Goal: Information Seeking & Learning: Learn about a topic

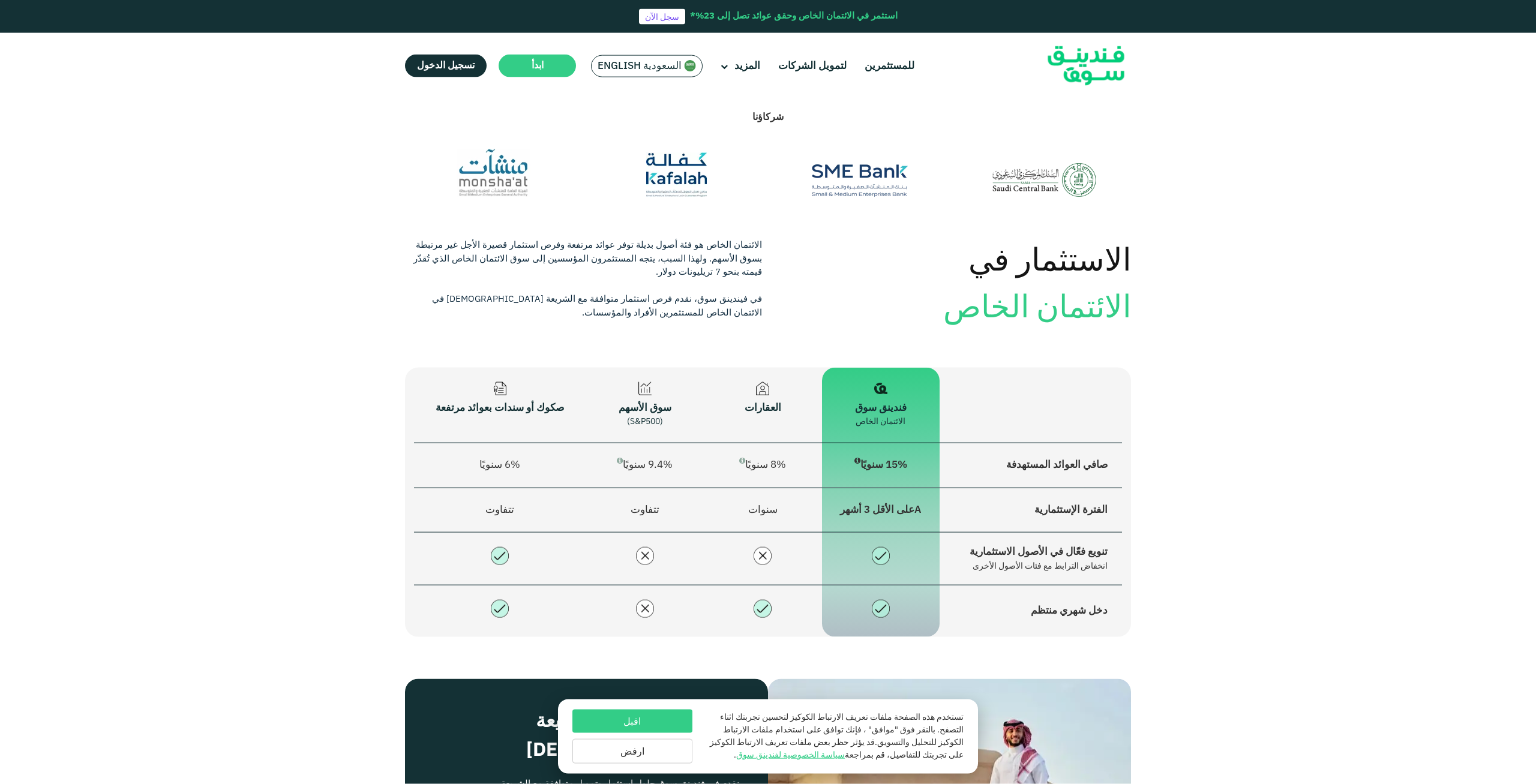
scroll to position [1223, 0]
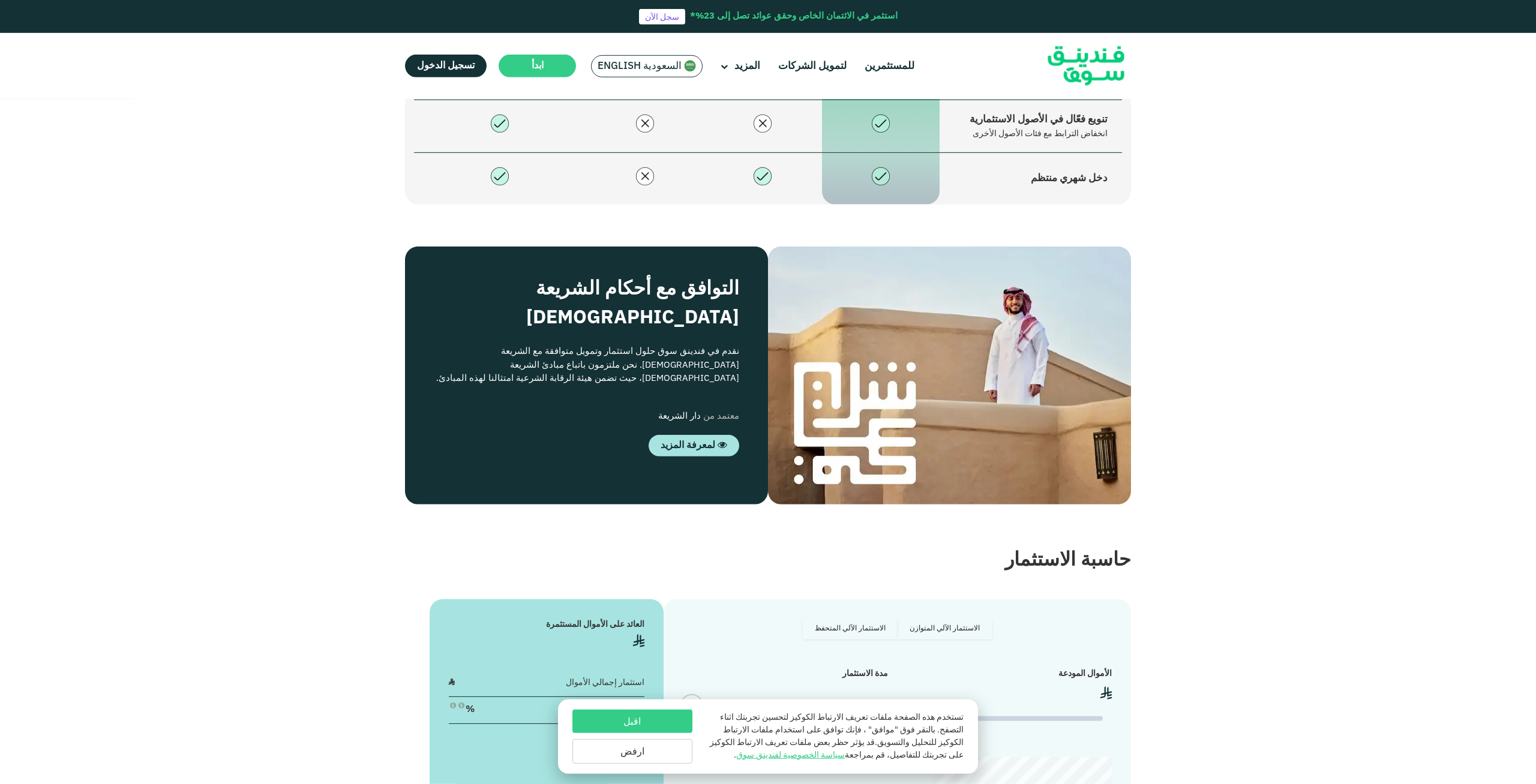
type tc-range-slider "4"
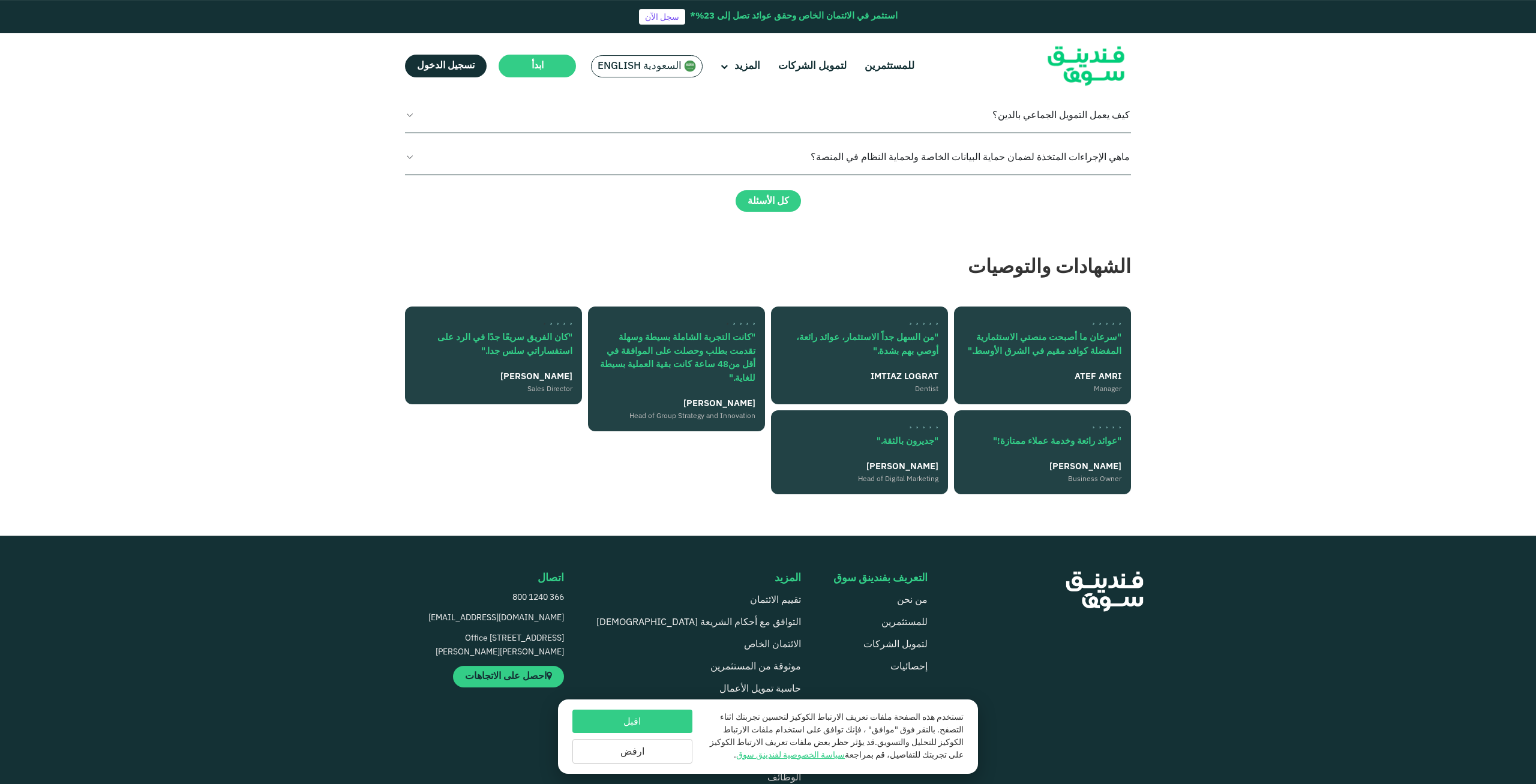
scroll to position [2815, 0]
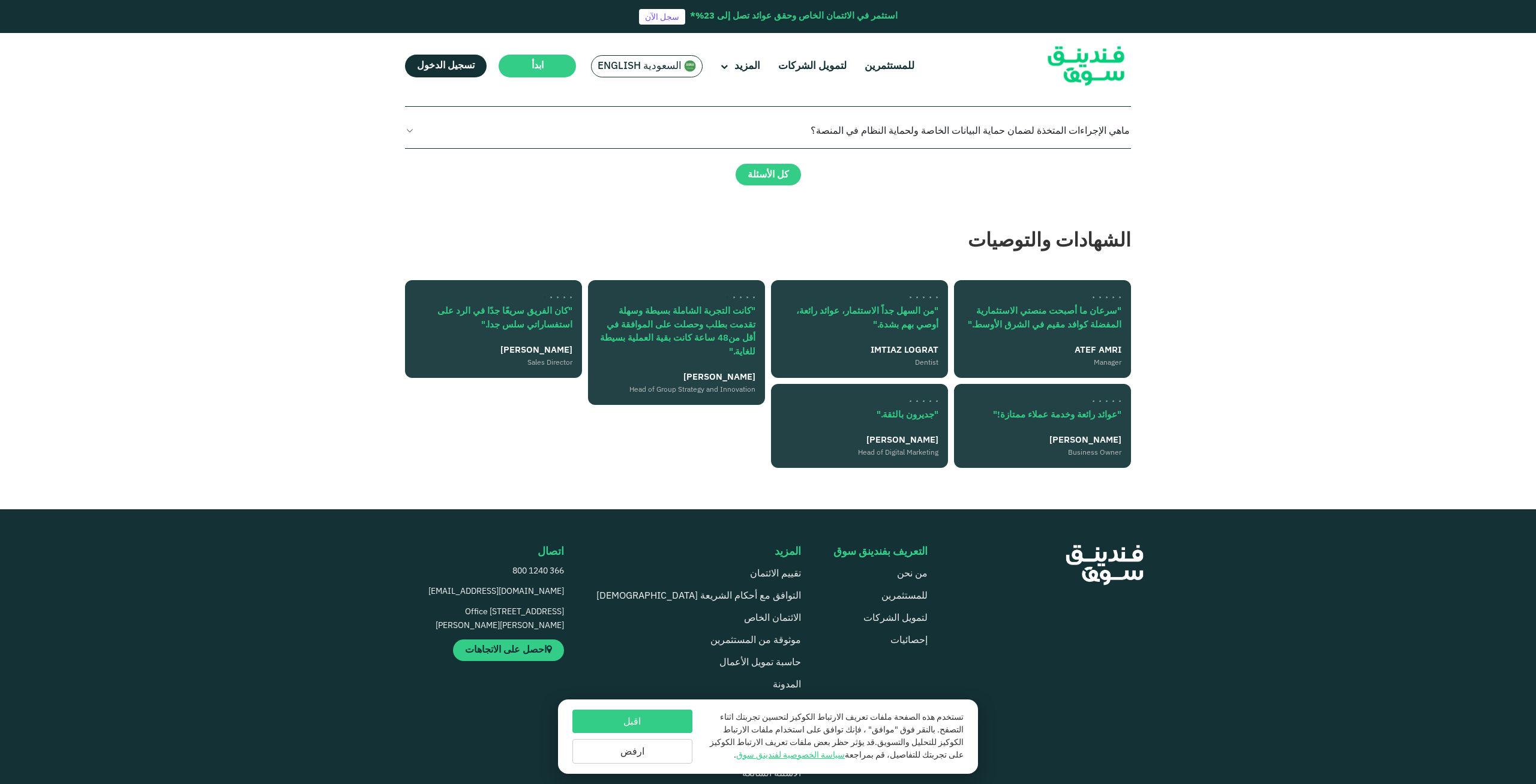
click at [990, 64] on button "ليش اختار فندينق سوق؟" at bounding box center [768, 46] width 726 height 35
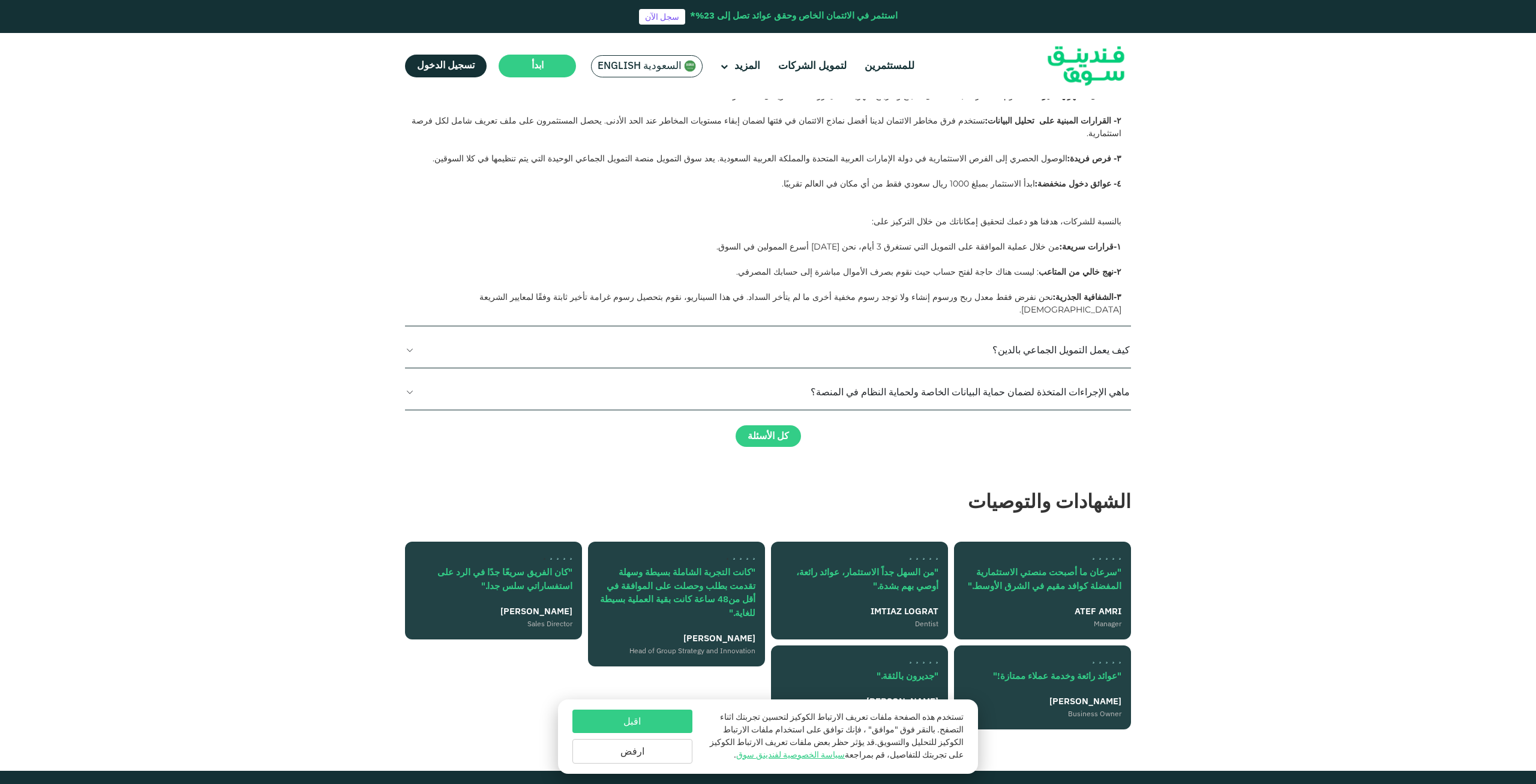
click at [990, 64] on button "ليش اختار فندينق سوق؟" at bounding box center [768, 46] width 726 height 35
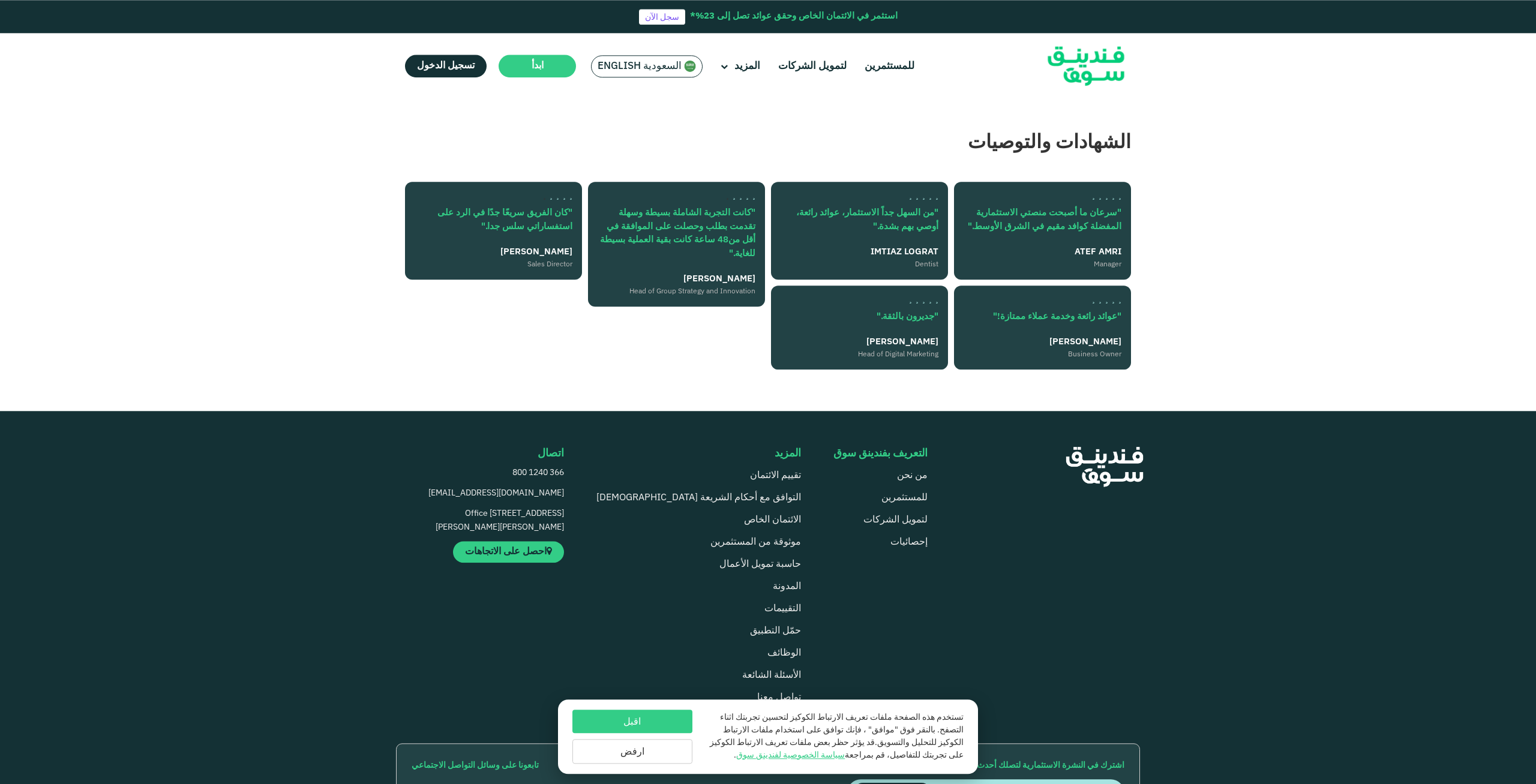
scroll to position [2998, 0]
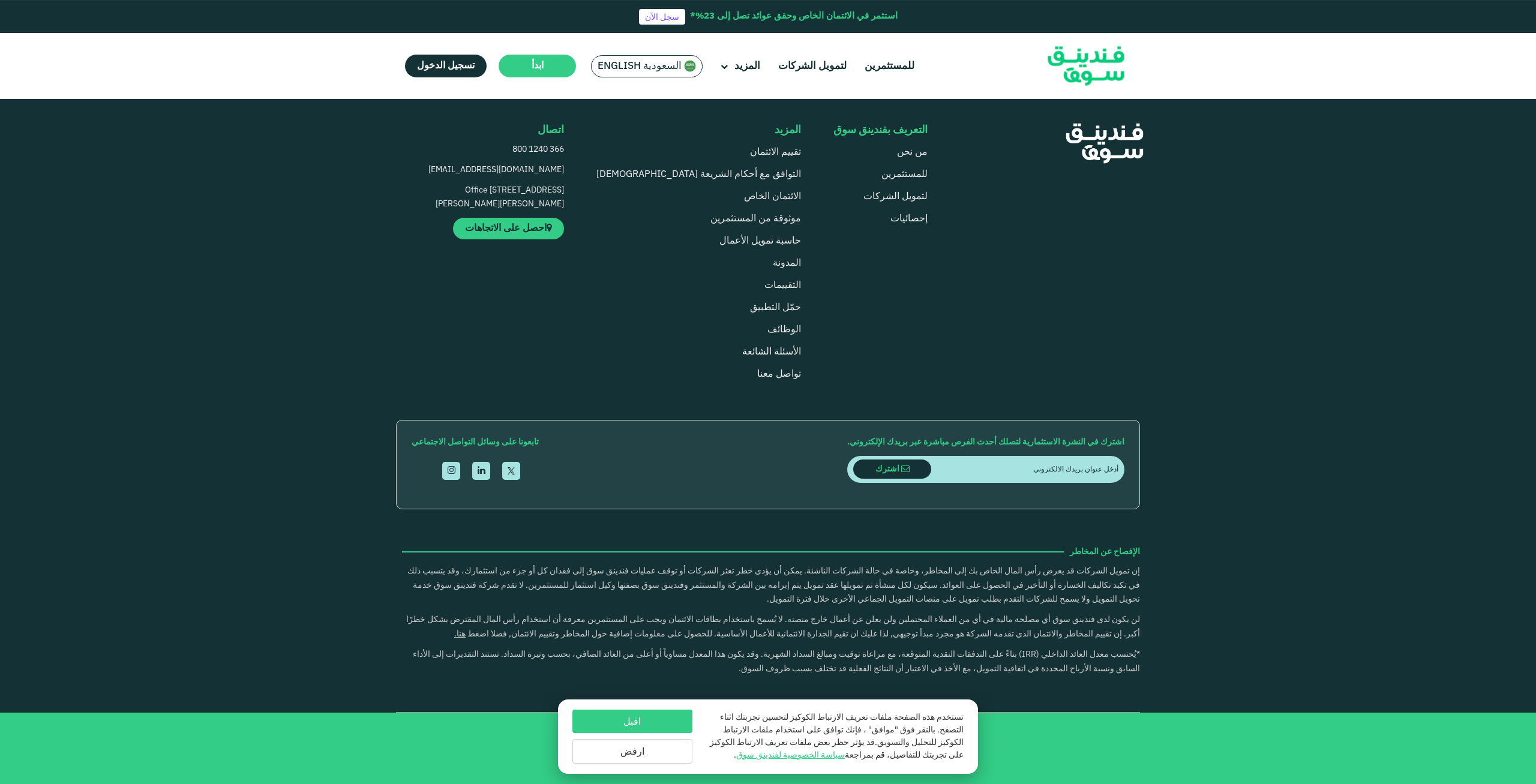
scroll to position [3304, 0]
click at [906, 223] on link "إحصائيات" at bounding box center [909, 218] width 37 height 9
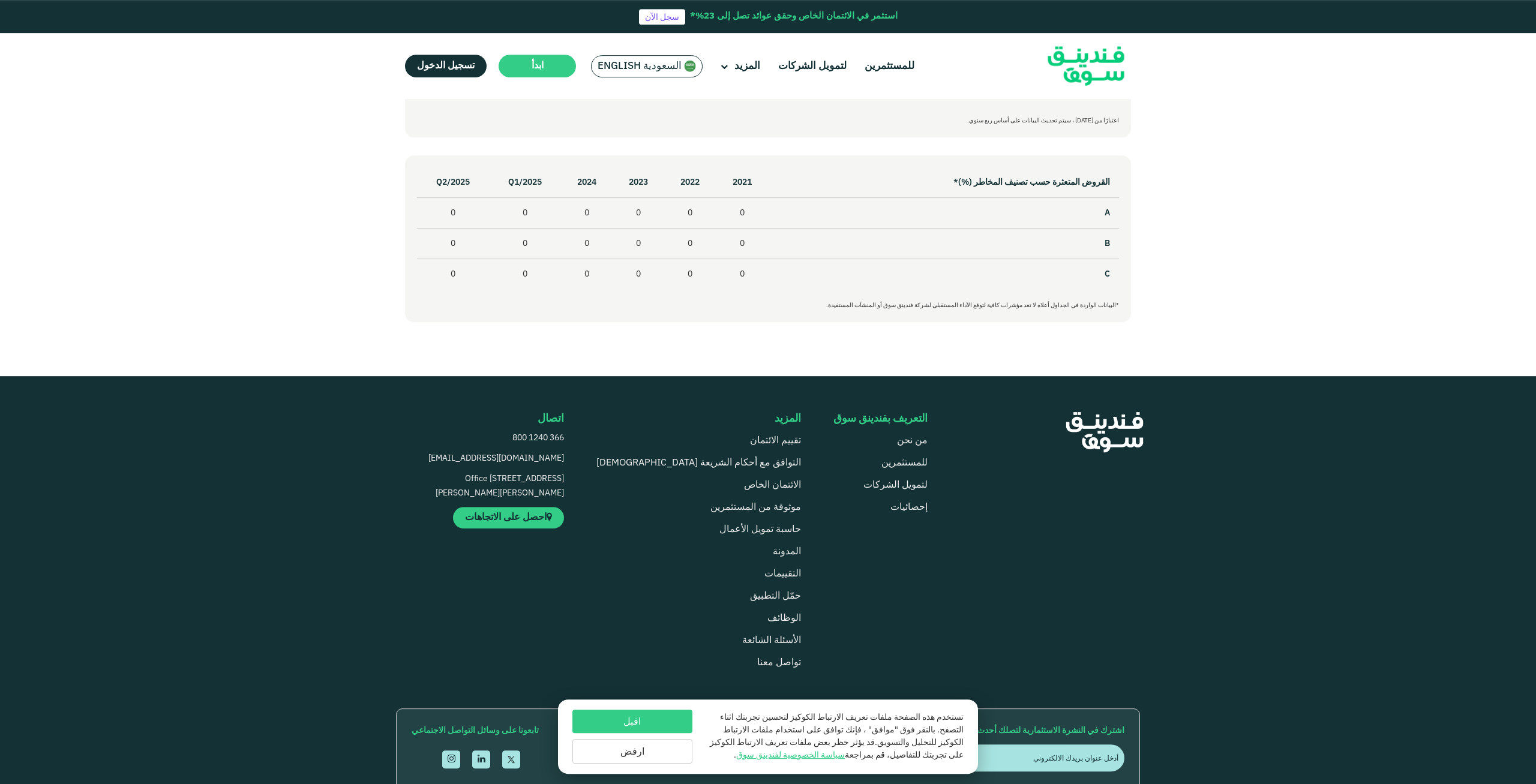
scroll to position [673, 0]
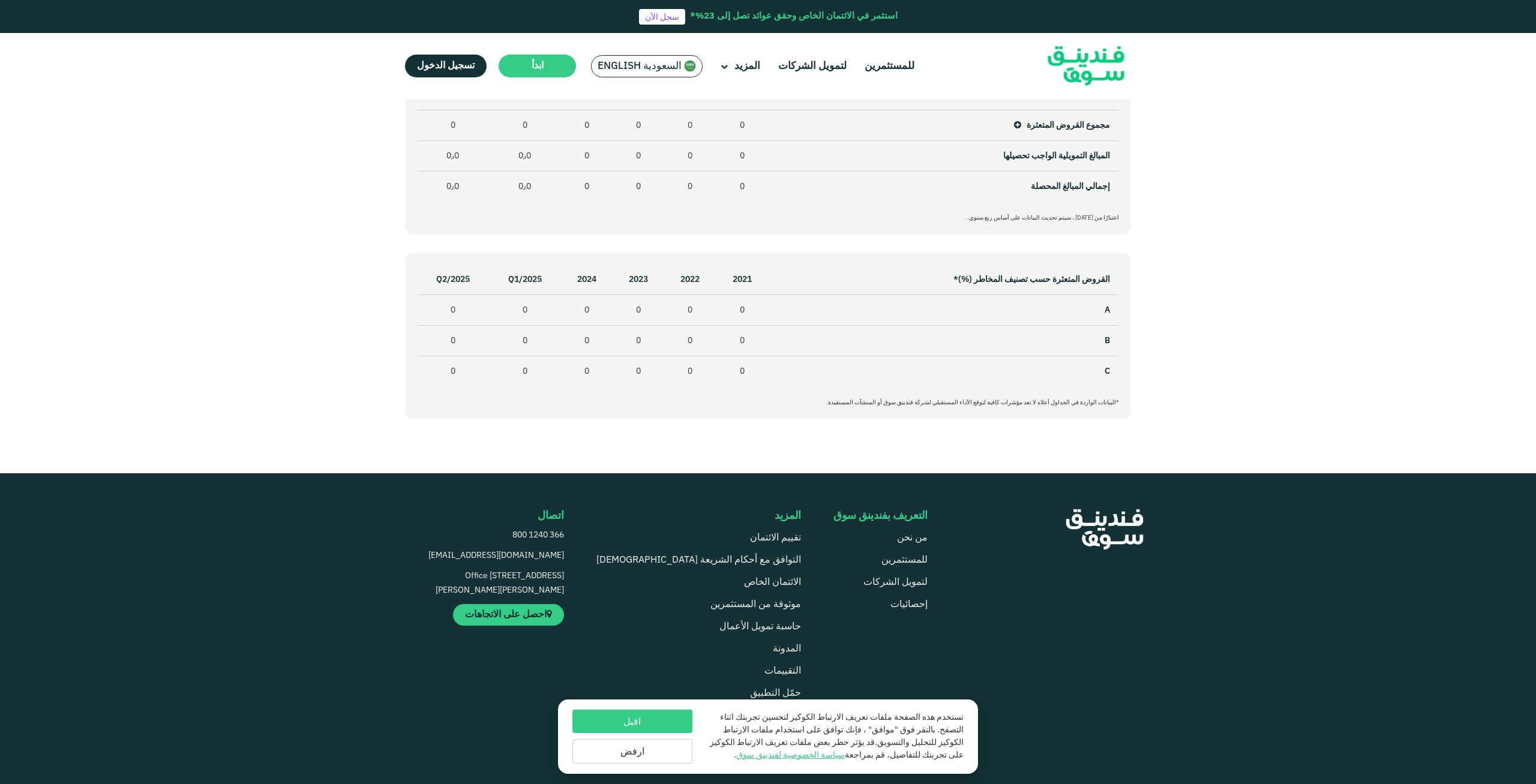
click at [999, 676] on div "التعريف بفندينق سوق من نحن للمستثمرين لتمويل الشركات إحصائيات" at bounding box center [708, 641] width 625 height 266
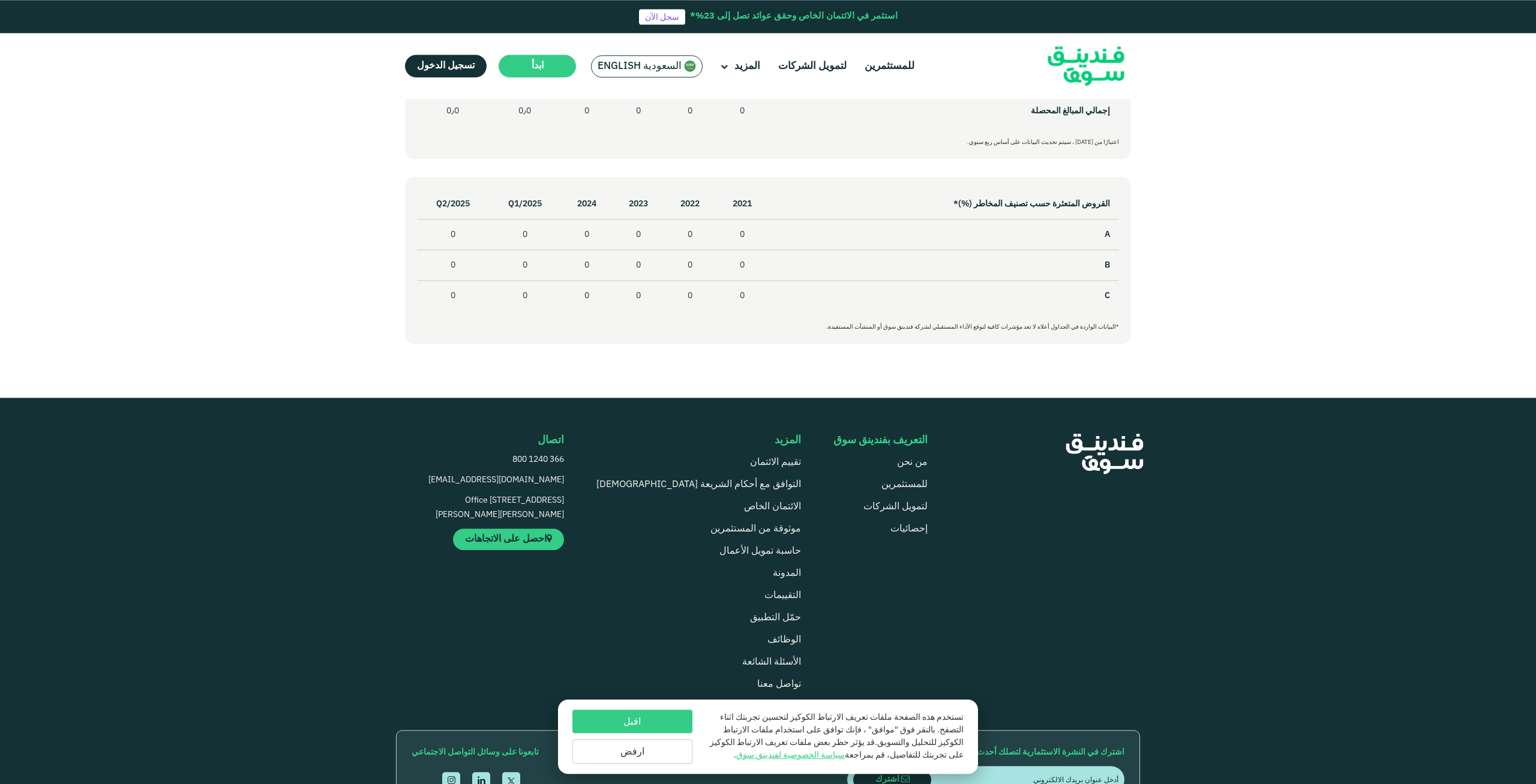
scroll to position [856, 0]
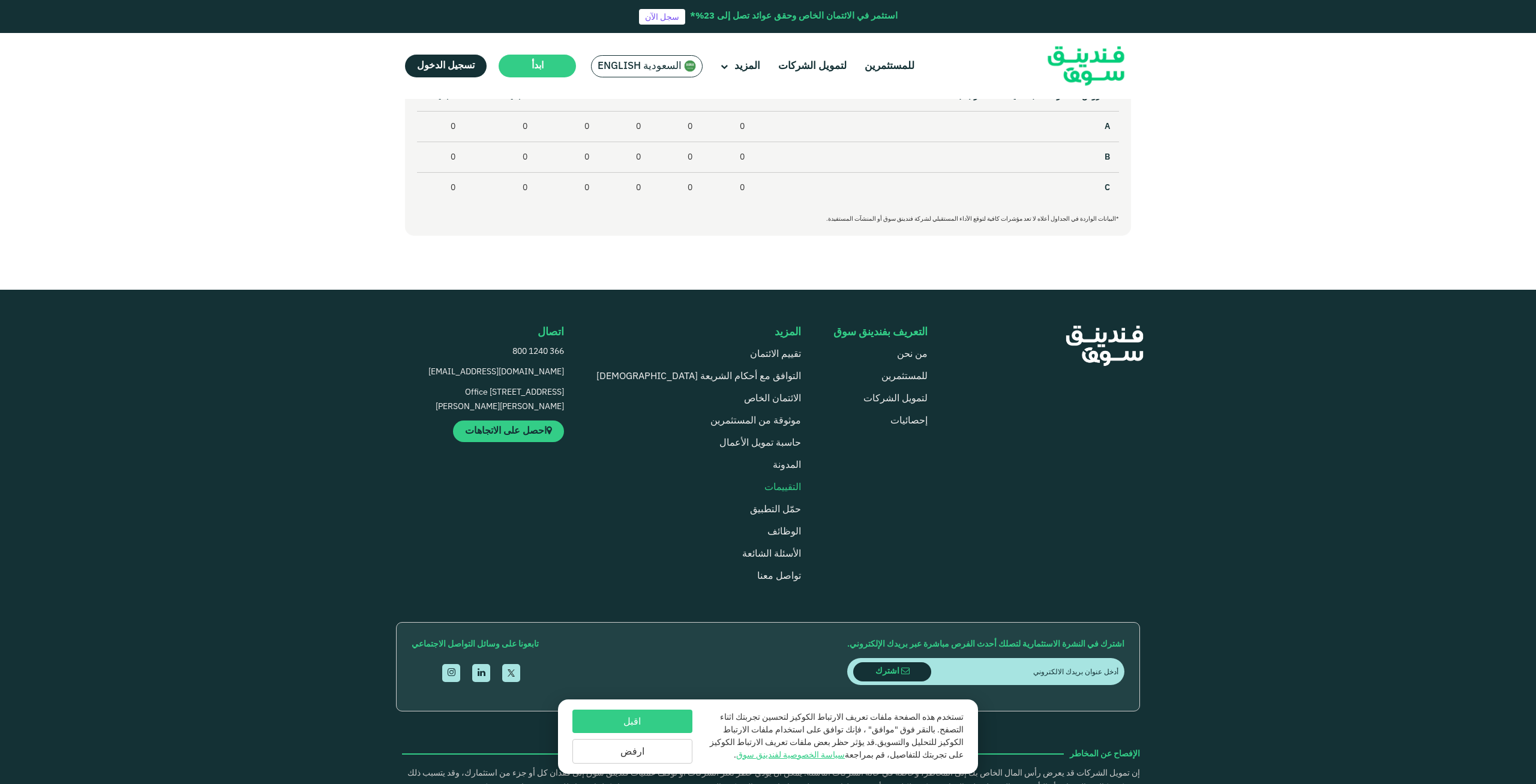
click at [764, 489] on link "التقييمات" at bounding box center [782, 487] width 37 height 9
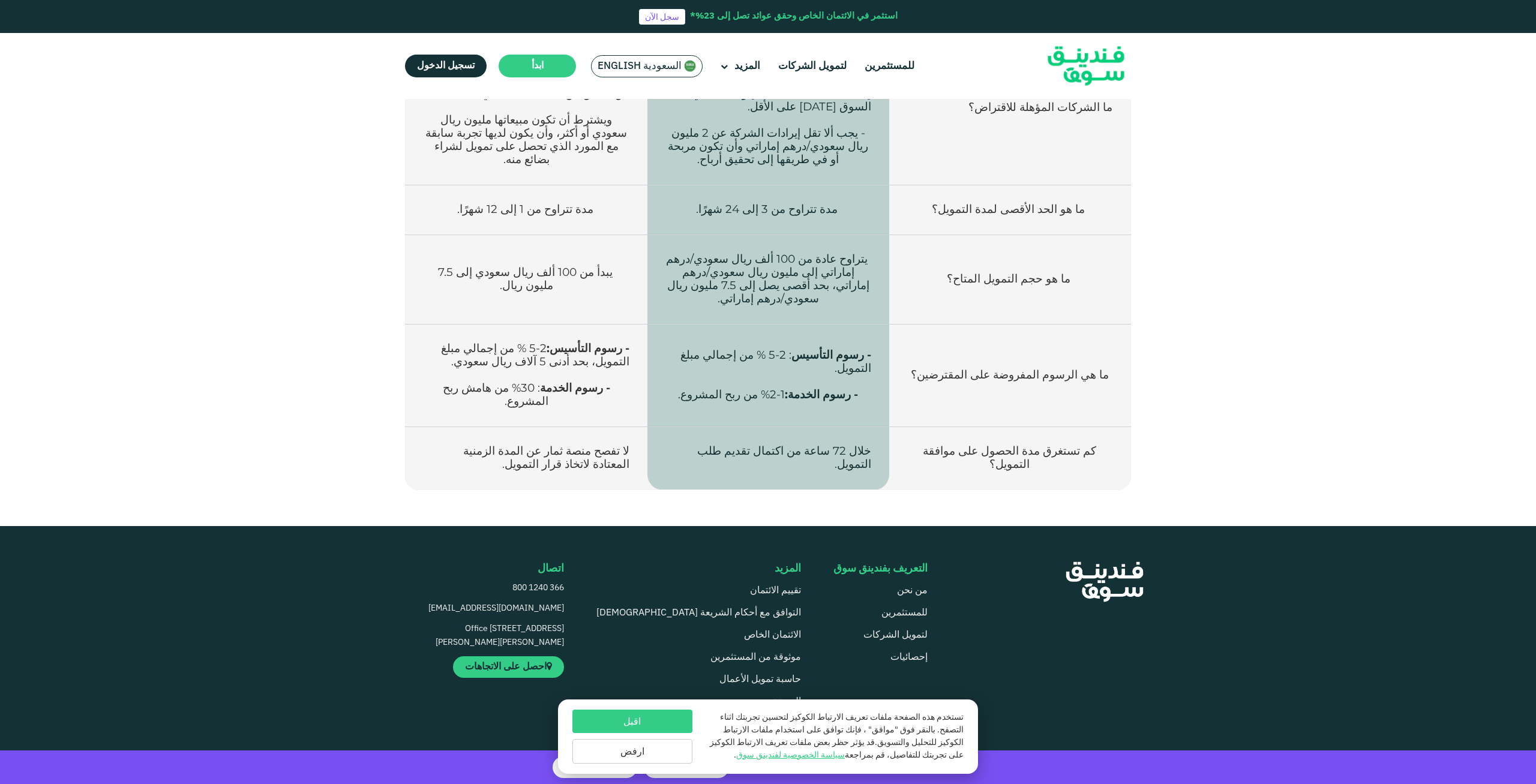
scroll to position [2035, 0]
